Goal: Task Accomplishment & Management: Complete application form

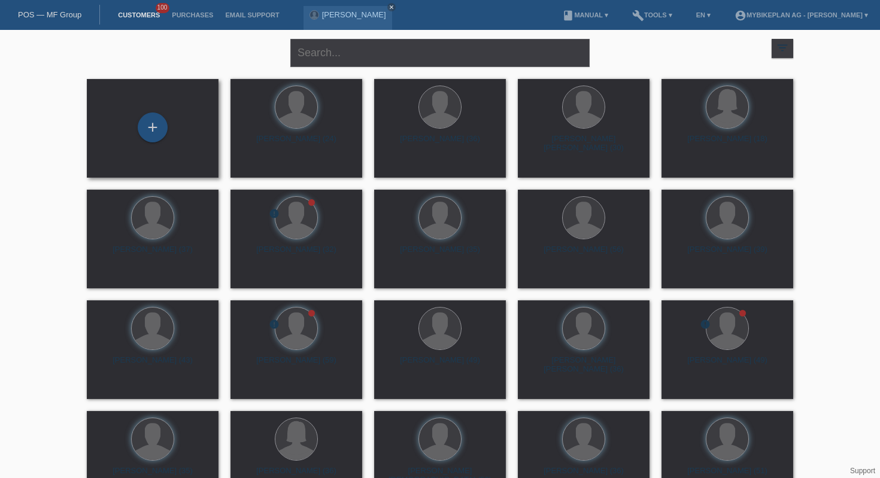
click at [147, 162] on div "+" at bounding box center [153, 128] width 132 height 99
click at [150, 142] on div "+" at bounding box center [152, 129] width 113 height 32
click at [152, 135] on div "+" at bounding box center [153, 128] width 30 height 30
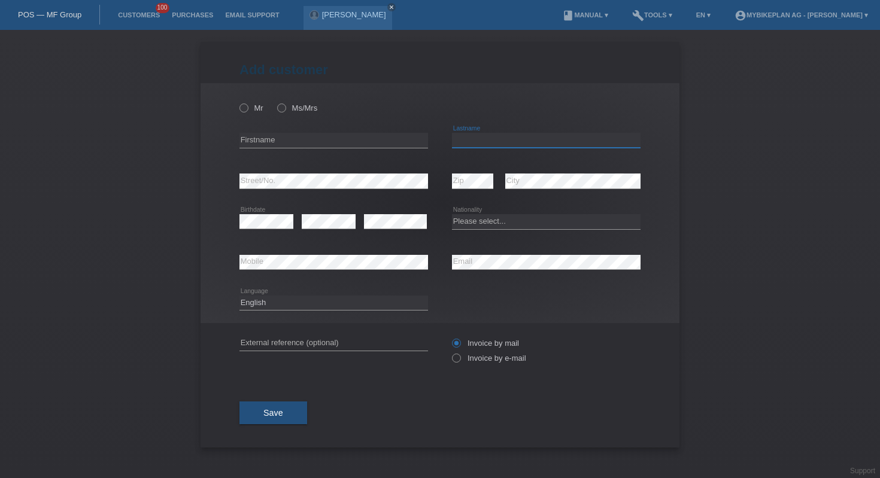
click at [489, 138] on input "text" at bounding box center [546, 140] width 189 height 15
paste input "Guerineau"
type input "Guerineau"
click at [351, 139] on input "text" at bounding box center [333, 140] width 189 height 15
paste input "[PERSON_NAME]"
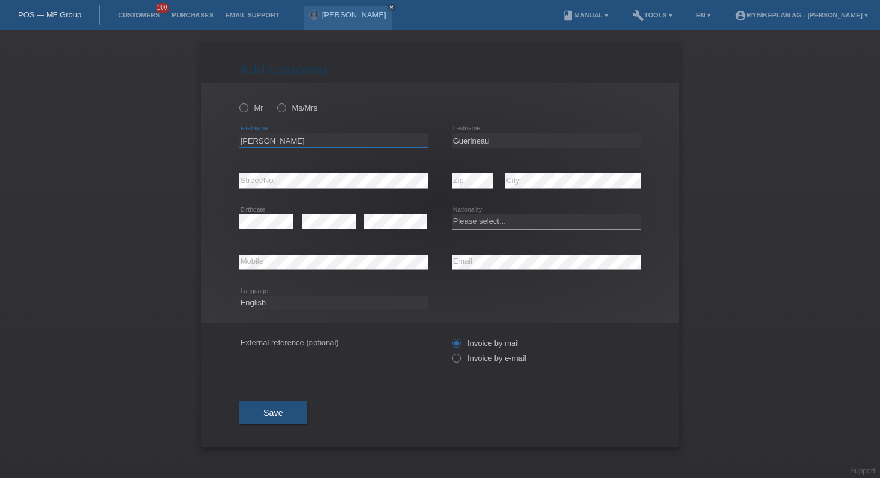
type input "[PERSON_NAME]"
click at [509, 227] on select "Please select... Switzerland Austria Germany Liechtenstein ------------ Afghani…" at bounding box center [546, 221] width 189 height 14
select select "CH"
click at [251, 111] on label "Mr" at bounding box center [251, 108] width 24 height 9
click at [247, 111] on input "Mr" at bounding box center [243, 108] width 8 height 8
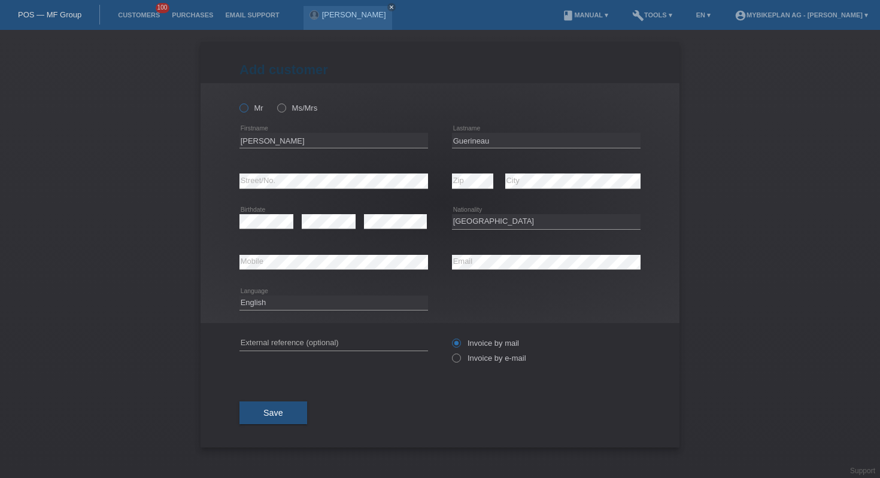
radio input "true"
click at [477, 359] on label "Invoice by e-mail" at bounding box center [489, 358] width 74 height 9
click at [460, 359] on input "Invoice by e-mail" at bounding box center [456, 361] width 8 height 15
radio input "true"
click at [261, 407] on button "Save" at bounding box center [273, 413] width 68 height 23
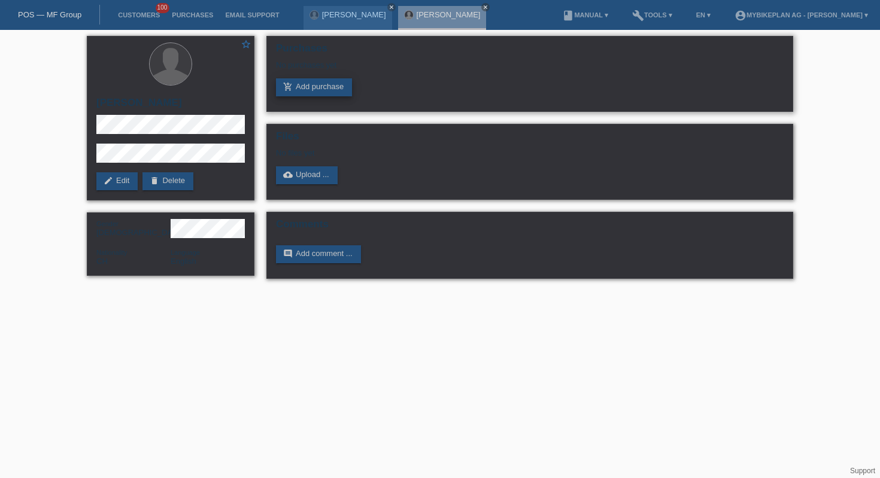
click at [336, 82] on link "add_shopping_cart Add purchase" at bounding box center [314, 87] width 76 height 18
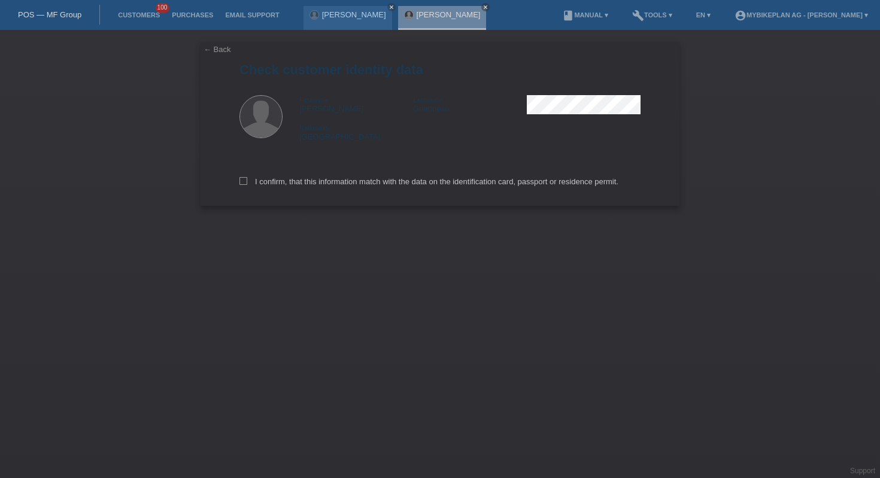
click at [330, 193] on div "I confirm, that this information match with the data on the identification card…" at bounding box center [439, 179] width 401 height 53
click at [332, 180] on label "I confirm, that this information match with the data on the identification card…" at bounding box center [428, 181] width 379 height 9
click at [247, 180] on input "I confirm, that this information match with the data on the identification card…" at bounding box center [243, 181] width 8 height 8
checkbox input "true"
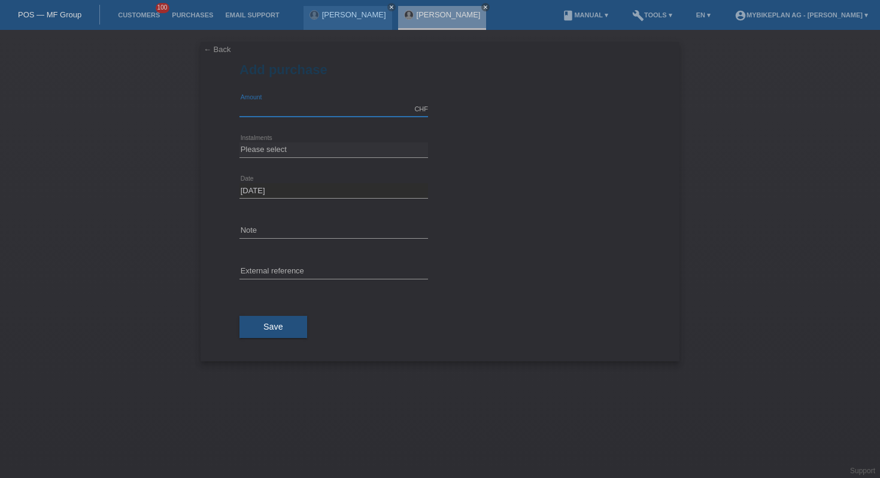
drag, startPoint x: 0, startPoint y: 0, endPoint x: 299, endPoint y: 105, distance: 317.3
click at [299, 105] on input "text" at bounding box center [333, 109] width 189 height 15
type input "10000.00"
click at [316, 146] on select "Please select 6 instalments 12 instalments 18 instalments 24 instalments 36 ins…" at bounding box center [333, 149] width 189 height 14
select select "488"
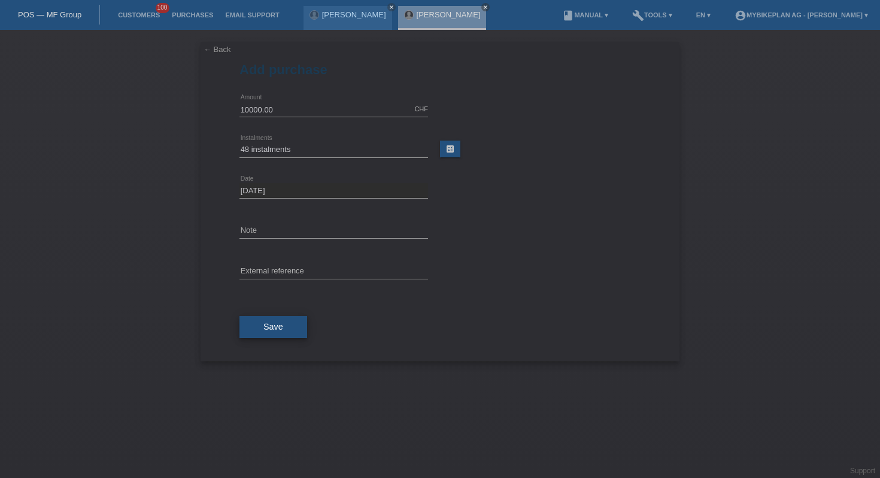
click at [272, 334] on button "Save" at bounding box center [273, 327] width 68 height 23
